Goal: Task Accomplishment & Management: Use online tool/utility

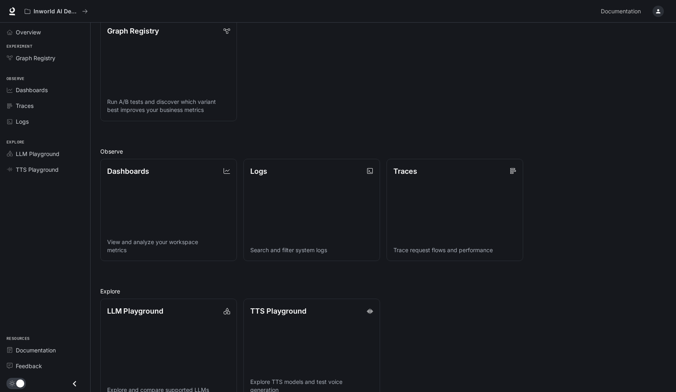
scroll to position [130, 0]
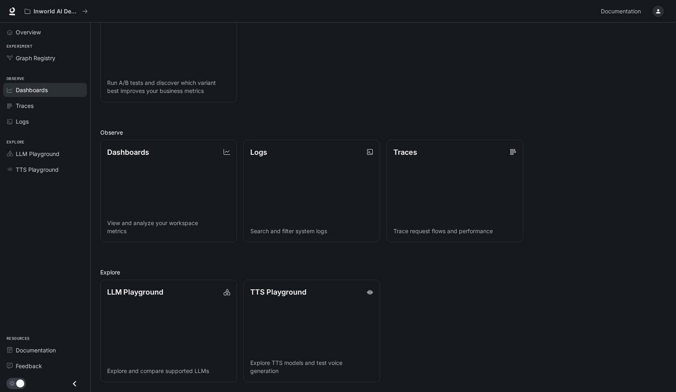
click at [66, 93] on div "Dashboards" at bounding box center [50, 90] width 68 height 8
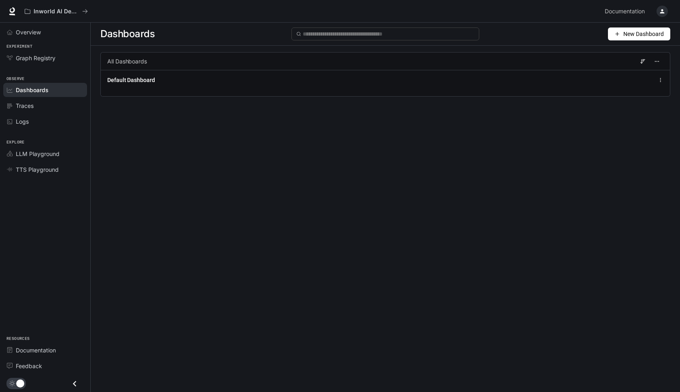
click at [641, 32] on span "New Dashboard" at bounding box center [643, 34] width 40 height 9
click at [632, 52] on div "Create dashboard" at bounding box center [629, 51] width 67 height 9
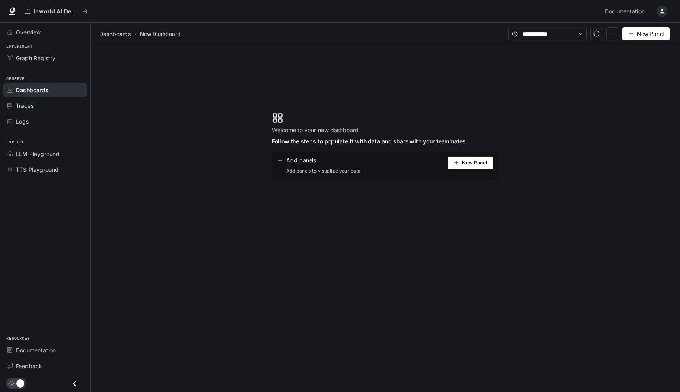
click at [472, 163] on span "New Panel" at bounding box center [474, 163] width 25 height 4
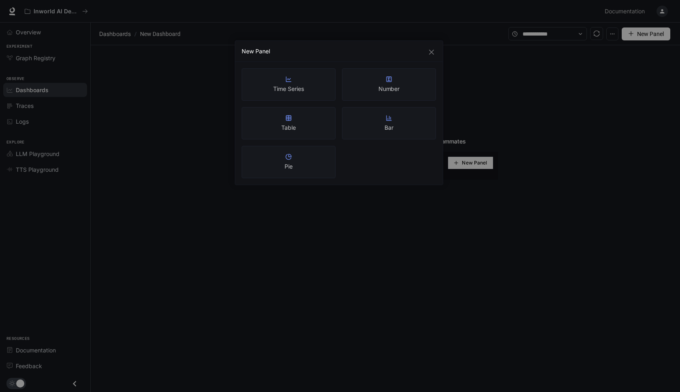
click at [445, 204] on div "New Panel Time Series Number Table Bar Pie" at bounding box center [340, 196] width 680 height 392
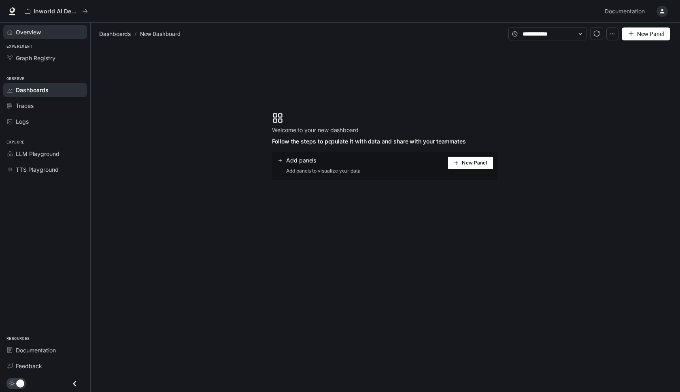
click at [24, 33] on span "Overview" at bounding box center [28, 32] width 25 height 8
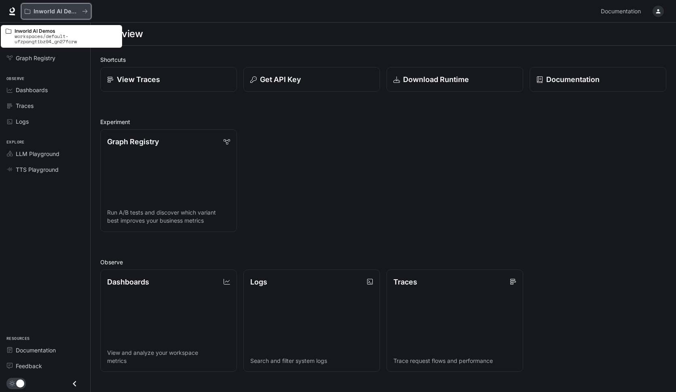
click at [48, 11] on p "Inworld AI Demos" at bounding box center [56, 11] width 45 height 7
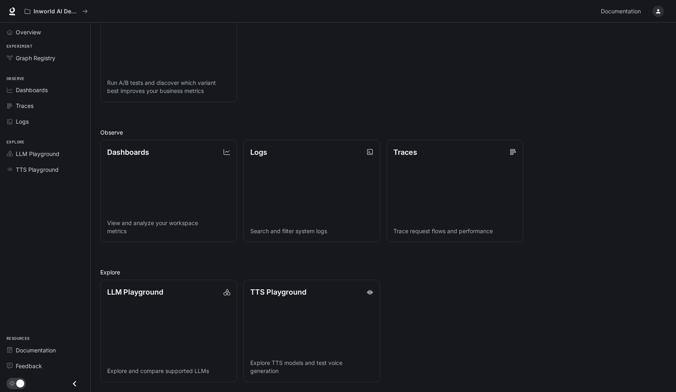
scroll to position [130, 0]
